Goal: Transaction & Acquisition: Purchase product/service

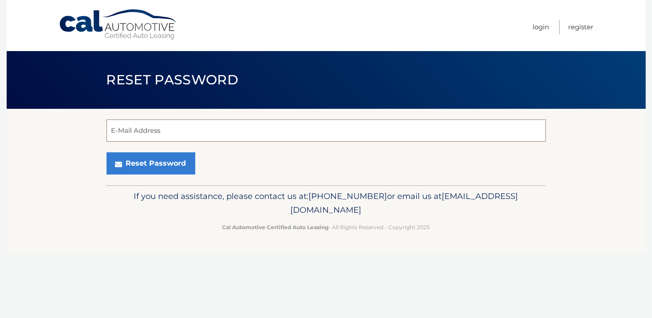
click at [166, 124] on input "E-Mail Address" at bounding box center [325, 130] width 439 height 22
type input "Peabody10_nyc@hotmail.com"
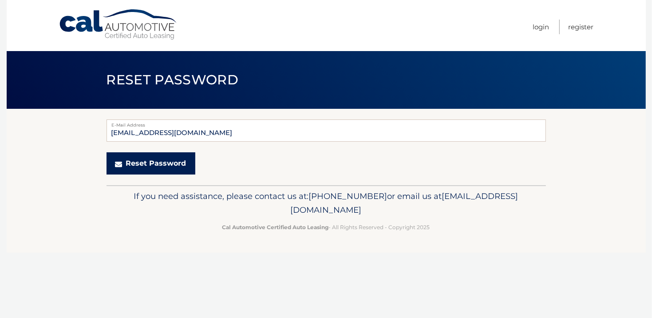
click at [177, 165] on button "Reset Password" at bounding box center [150, 163] width 89 height 22
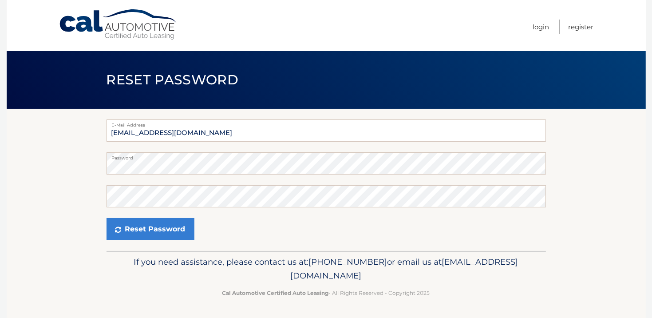
click at [74, 250] on section "E-Mail Address peabody10_nyc@hotmail.com Password Confirm Password Reset Passwo…" at bounding box center [326, 180] width 639 height 142
click at [49, 198] on section "E-Mail Address peabody10_nyc@hotmail.com Password Confirm Password Reset Passwo…" at bounding box center [326, 180] width 639 height 142
click at [161, 233] on button "Reset Password" at bounding box center [150, 229] width 88 height 22
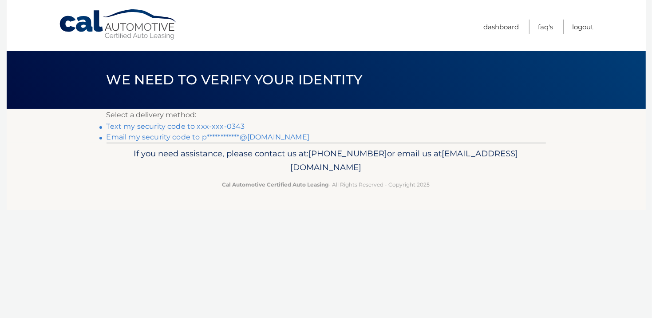
click at [225, 128] on link "Text my security code to xxx-xxx-0343" at bounding box center [175, 126] width 138 height 8
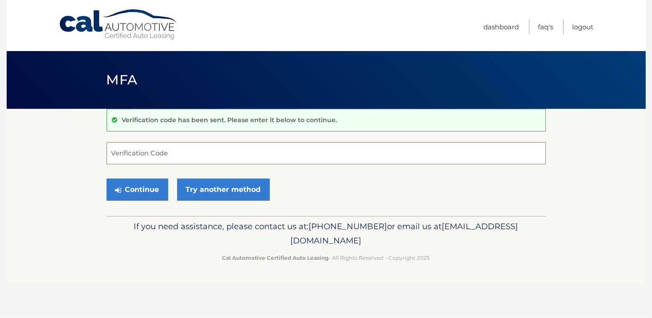
click at [144, 149] on input "Verification Code" at bounding box center [325, 153] width 439 height 22
type input "485970"
click at [133, 193] on button "Continue" at bounding box center [137, 189] width 62 height 22
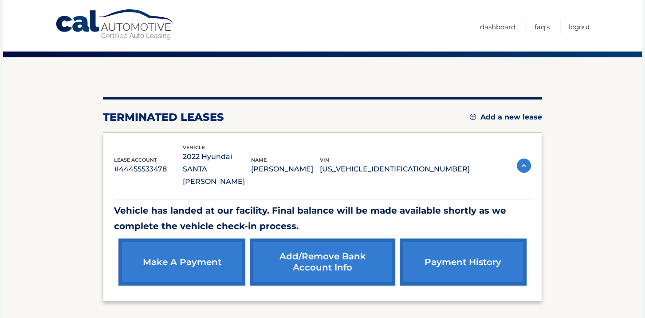
scroll to position [115, 0]
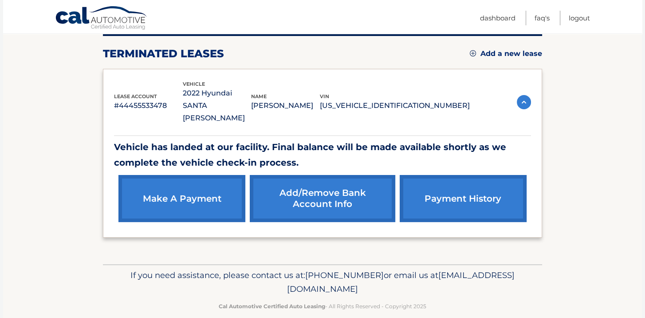
click at [185, 177] on link "make a payment" at bounding box center [181, 198] width 127 height 47
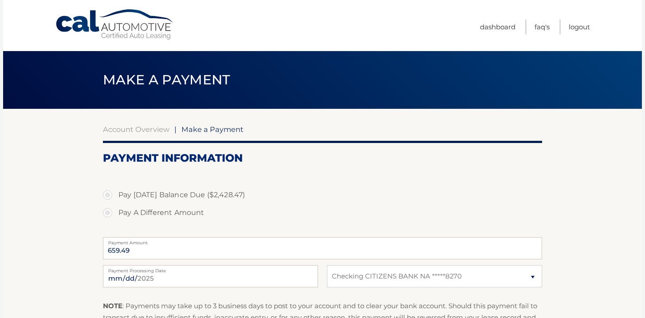
select select "NjIxN2NiMTUtNWU1OC00MTIxLTk5M2EtODcxYzdkZDIwMjc4"
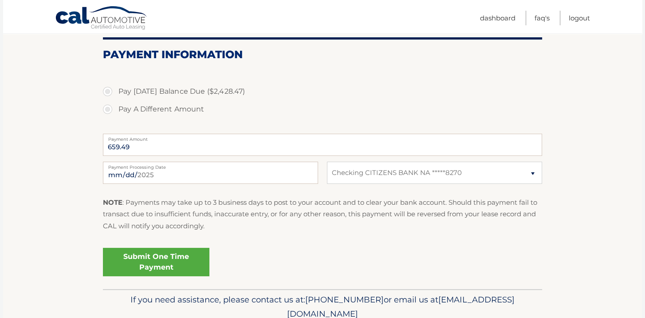
scroll to position [52, 0]
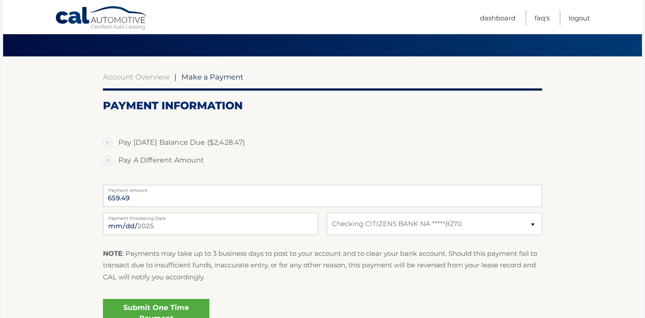
click at [106, 159] on label "Pay A Different Amount" at bounding box center [322, 160] width 439 height 18
click at [106, 159] on input "Pay A Different Amount" at bounding box center [110, 158] width 9 height 14
radio input "true"
type input "1980"
click at [318, 154] on label "Pay A Different Amount" at bounding box center [322, 160] width 439 height 18
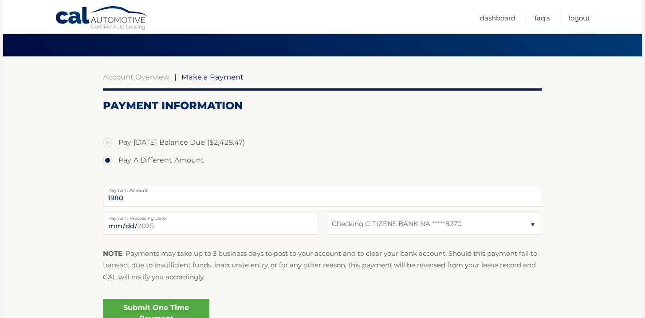
click at [115, 154] on input "Pay A Different Amount" at bounding box center [110, 158] width 9 height 14
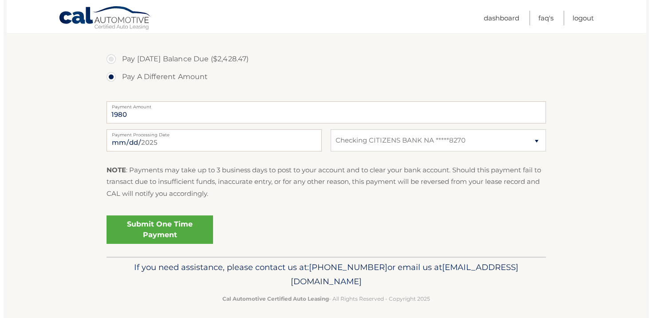
scroll to position [141, 0]
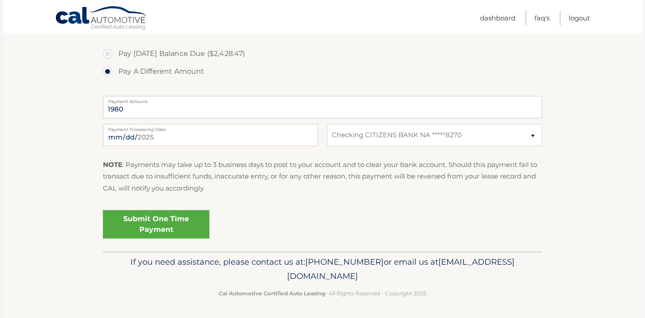
click at [158, 224] on link "Submit One Time Payment" at bounding box center [156, 224] width 106 height 28
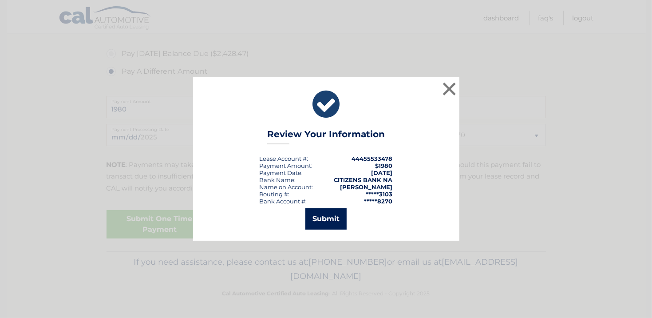
click at [335, 219] on button "Submit" at bounding box center [325, 218] width 41 height 21
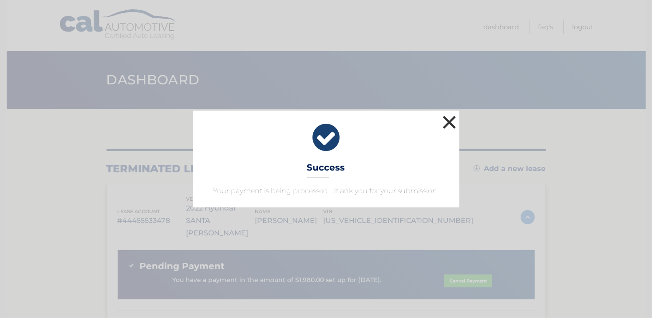
click at [450, 123] on button "×" at bounding box center [450, 122] width 18 height 18
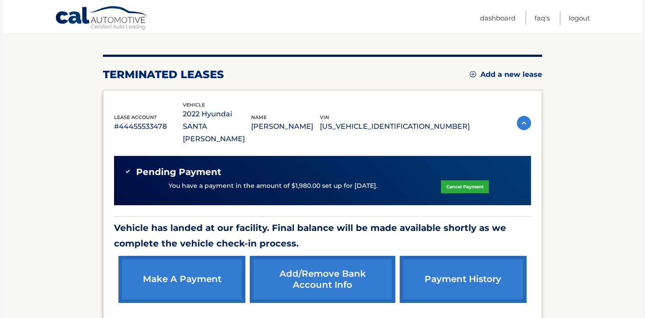
scroll to position [44, 0]
